Goal: Information Seeking & Learning: Learn about a topic

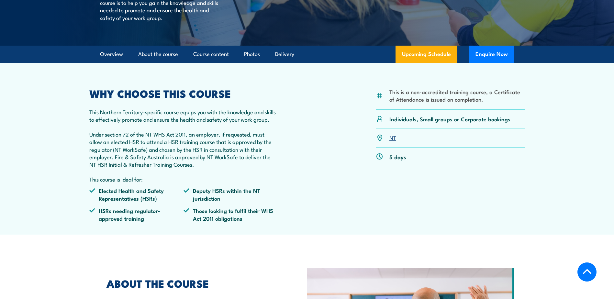
scroll to position [129, 0]
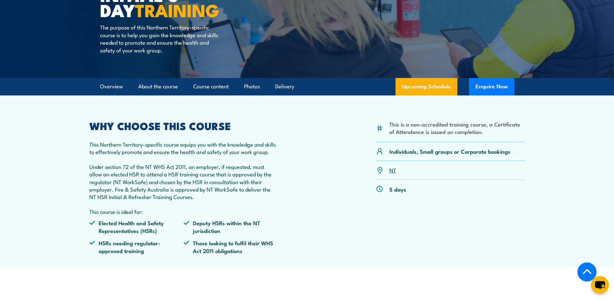
click at [219, 176] on p "Under section 72 of the NT WHS Act 2011, an employer, if requested, must allow …" at bounding box center [183, 182] width 189 height 38
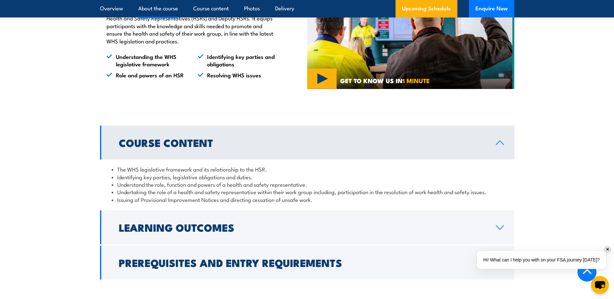
scroll to position [518, 0]
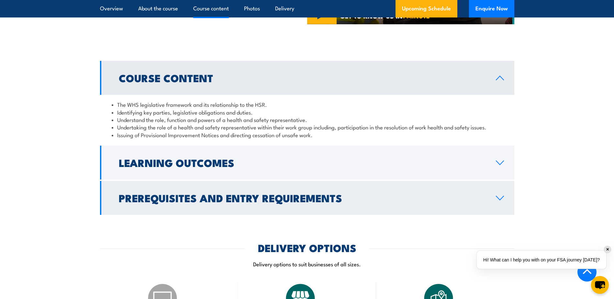
click at [256, 200] on h2 "Prerequisites and Entry Requirements" at bounding box center [302, 197] width 367 height 9
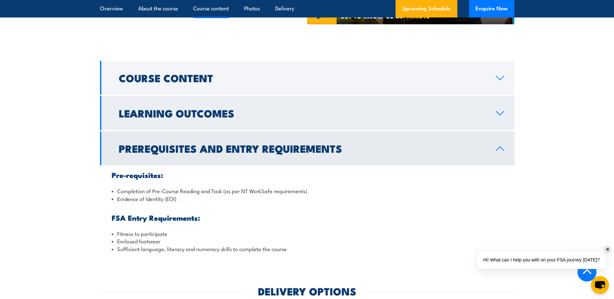
click at [233, 118] on h2 "Learning Outcomes" at bounding box center [302, 112] width 367 height 9
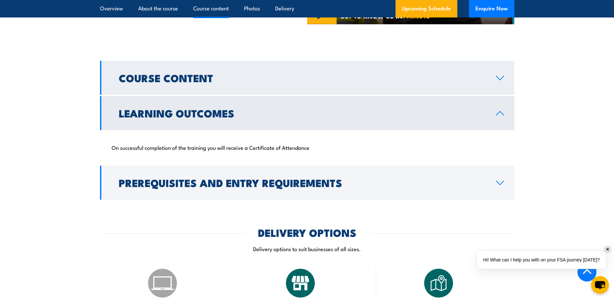
click at [242, 78] on h2 "Course Content" at bounding box center [302, 77] width 367 height 9
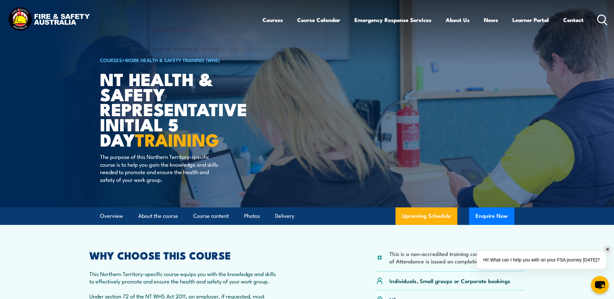
scroll to position [97, 0]
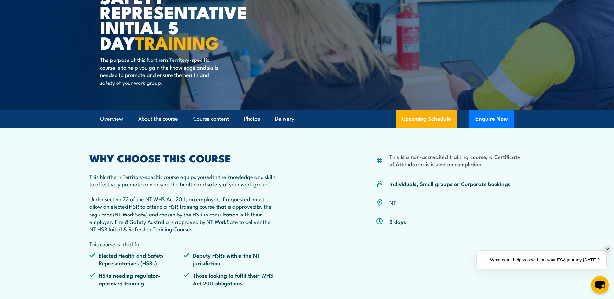
click at [610, 249] on div "✕" at bounding box center [607, 249] width 7 height 7
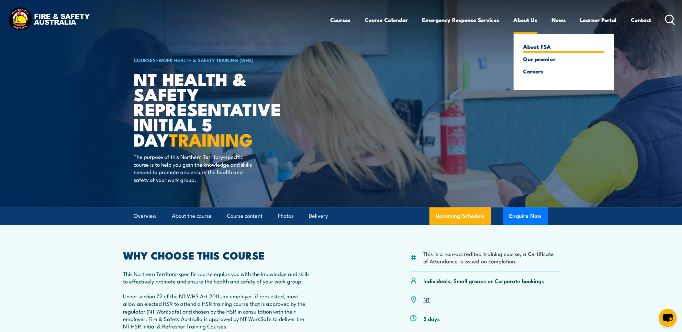
click at [531, 48] on link "About FSA" at bounding box center [563, 47] width 81 height 6
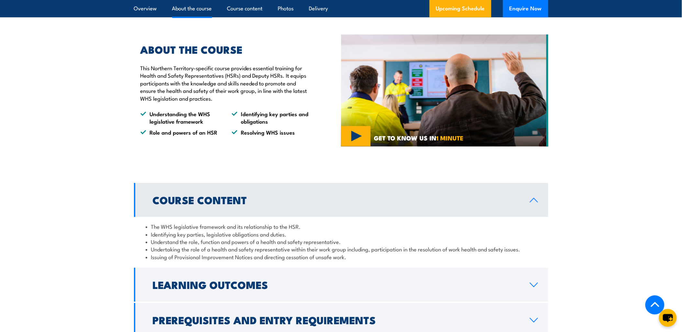
scroll to position [432, 0]
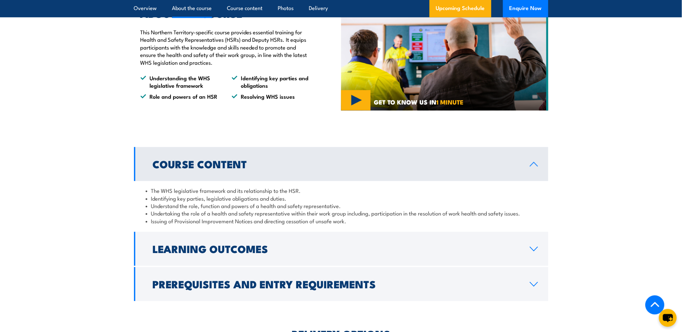
click at [180, 203] on li "Understand the role, function and powers of a health and safety representative." at bounding box center [341, 205] width 391 height 7
click at [193, 213] on li "Undertaking the role of a health and safety representative within their work gr…" at bounding box center [341, 213] width 391 height 7
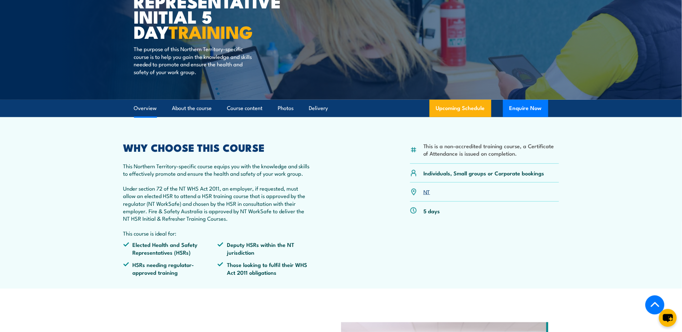
scroll to position [0, 0]
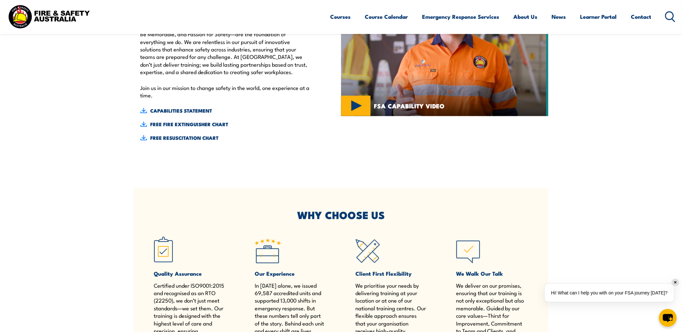
scroll to position [324, 0]
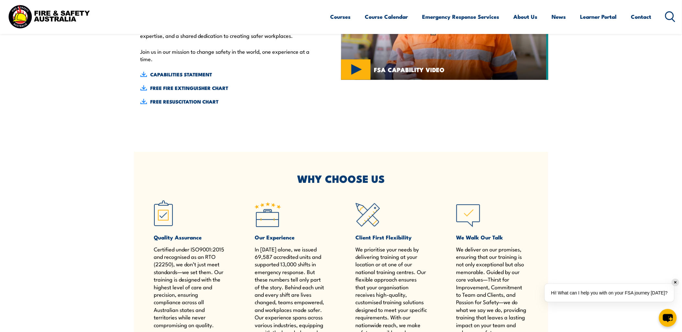
click at [677, 282] on div "✕" at bounding box center [675, 282] width 7 height 7
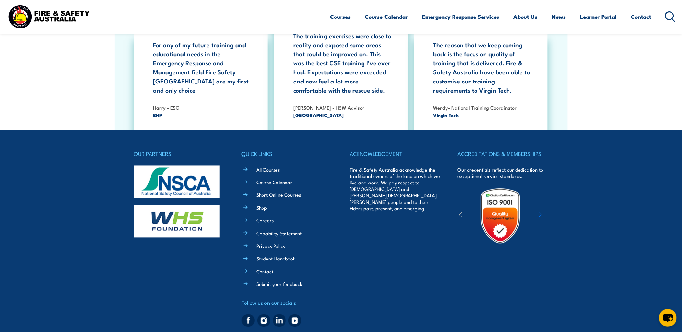
scroll to position [2040, 0]
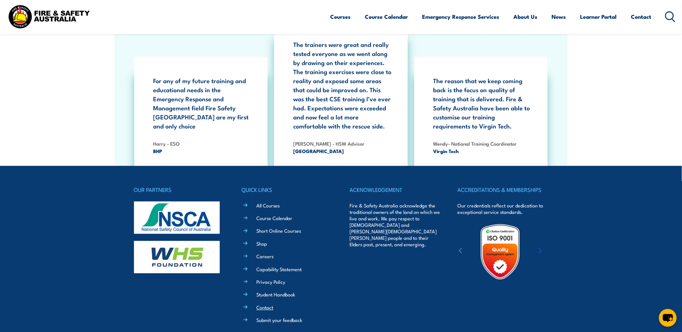
click at [269, 304] on link "Contact" at bounding box center [265, 307] width 17 height 7
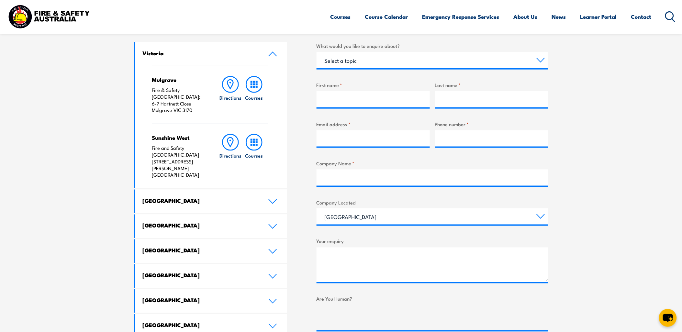
scroll to position [252, 0]
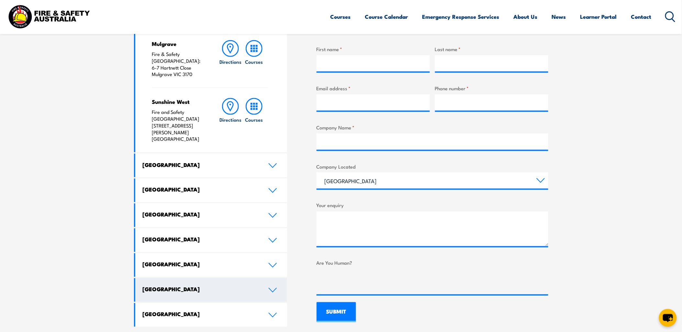
click at [273, 288] on icon at bounding box center [272, 290] width 9 height 5
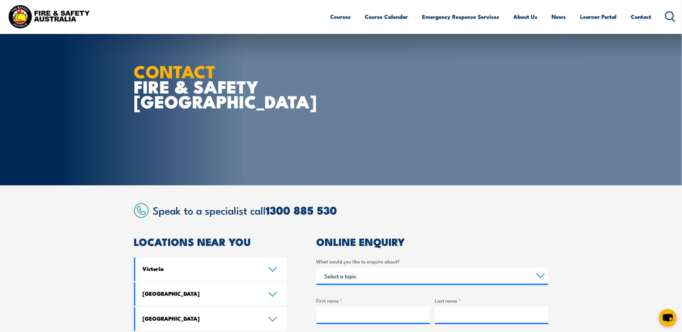
scroll to position [36, 0]
